Goal: Information Seeking & Learning: Understand process/instructions

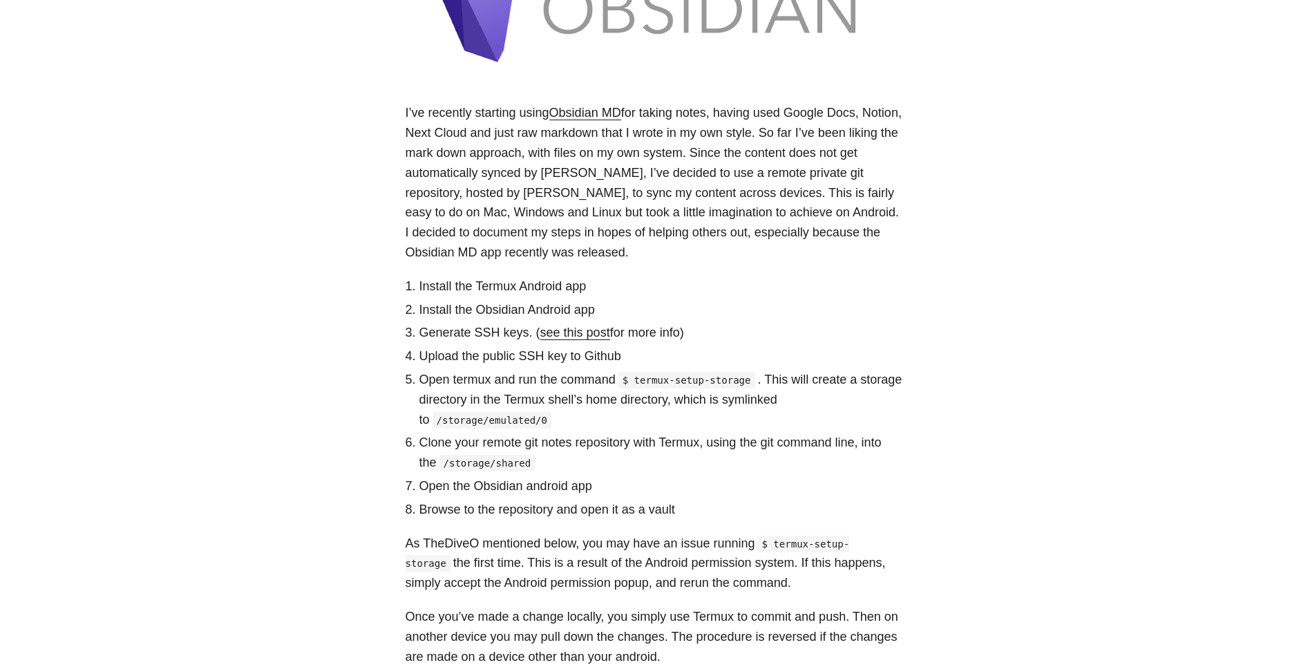
scroll to position [276, 0]
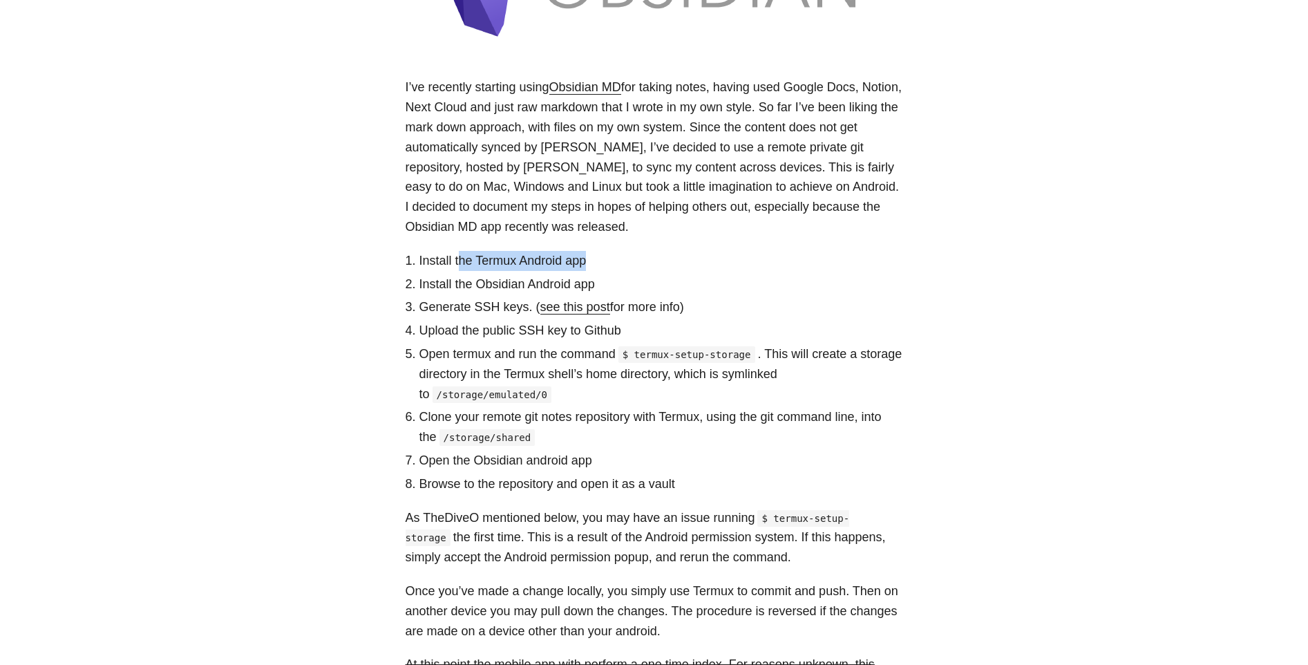
drag, startPoint x: 600, startPoint y: 263, endPoint x: 461, endPoint y: 258, distance: 139.0
click at [461, 258] on li "Install the Termux Android app" at bounding box center [662, 261] width 484 height 20
click at [647, 268] on li "Install the Termux Android app" at bounding box center [662, 261] width 484 height 20
drag, startPoint x: 419, startPoint y: 308, endPoint x: 525, endPoint y: 308, distance: 105.8
click at [525, 308] on li "Generate SSH keys. ( see this post for more info)" at bounding box center [662, 307] width 484 height 20
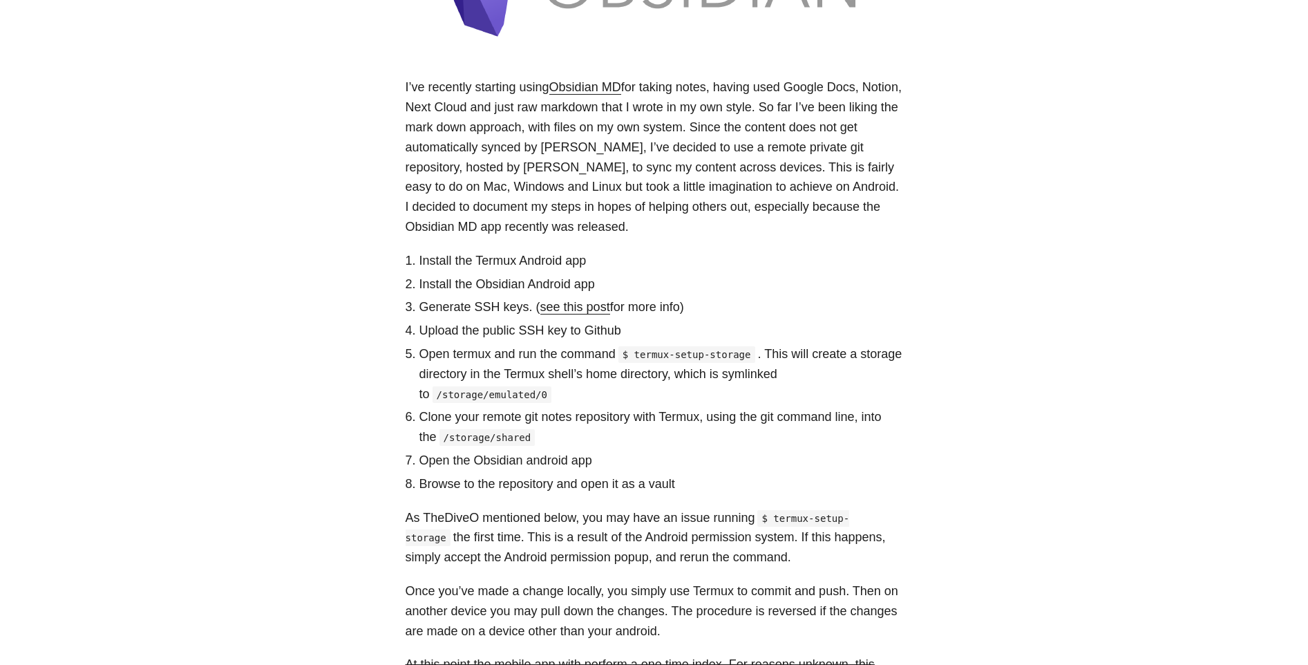
click at [975, 321] on body "[PERSON_NAME] Home About Posts Tags Archive Resume" at bounding box center [654, 434] width 1308 height 1420
drag, startPoint x: 420, startPoint y: 355, endPoint x: 527, endPoint y: 358, distance: 107.2
click at [527, 358] on li "Open termux and run the command $ termux-setup-storage . This will create a sto…" at bounding box center [662, 373] width 484 height 59
click at [1223, 404] on body "[PERSON_NAME] Home About Posts Tags Archive Resume" at bounding box center [654, 434] width 1308 height 1420
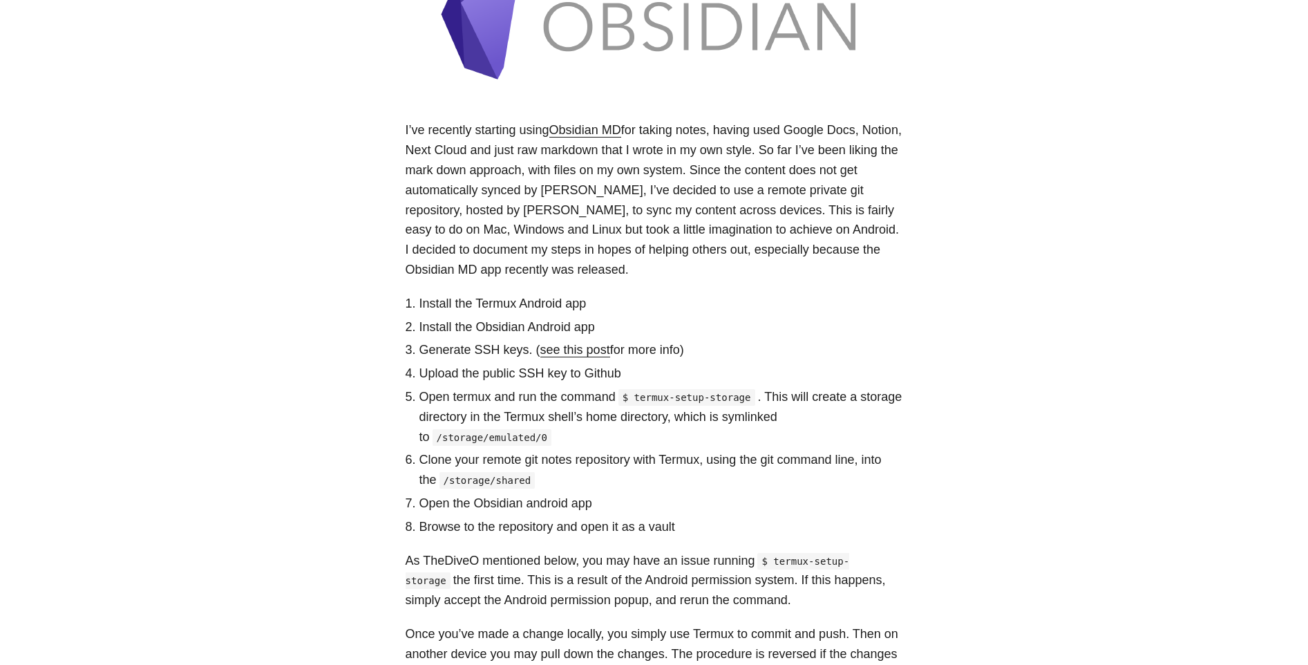
scroll to position [64, 0]
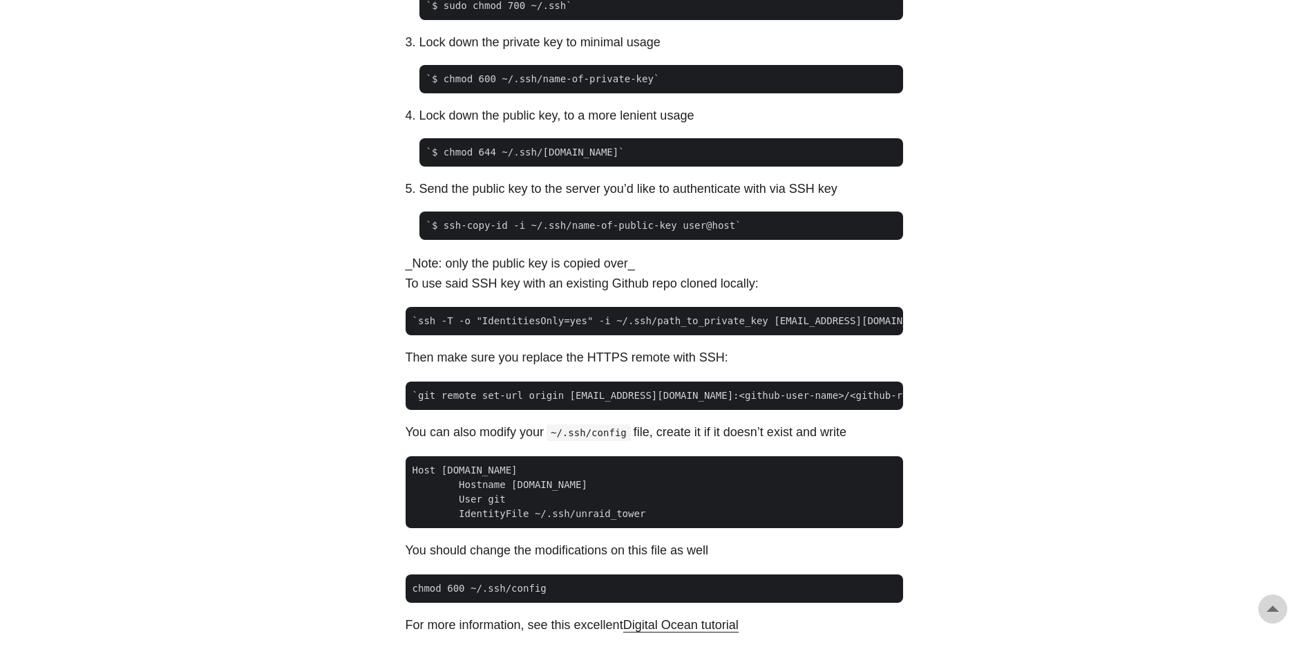
scroll to position [941, 0]
